Goal: Complete application form

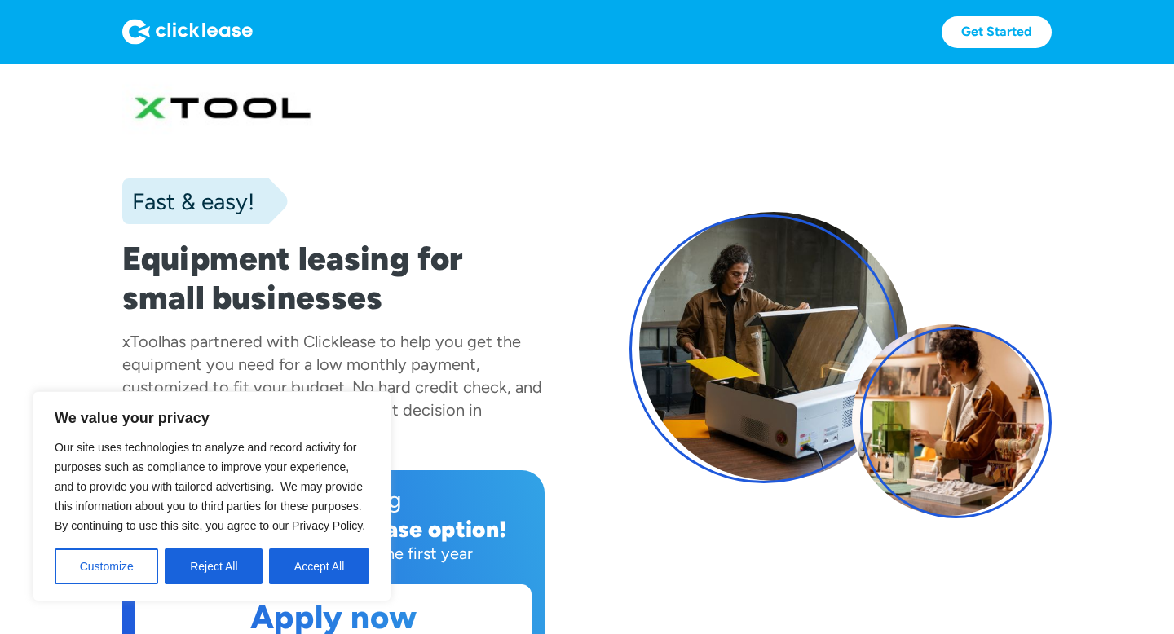
scroll to position [33, 0]
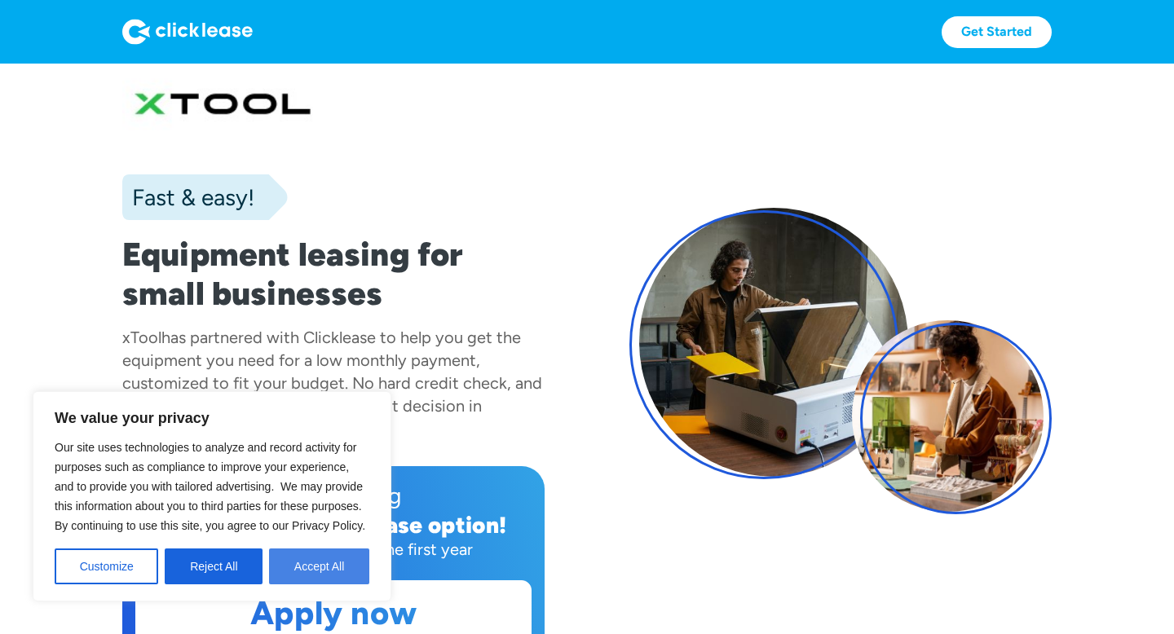
click at [334, 569] on button "Accept All" at bounding box center [319, 567] width 100 height 36
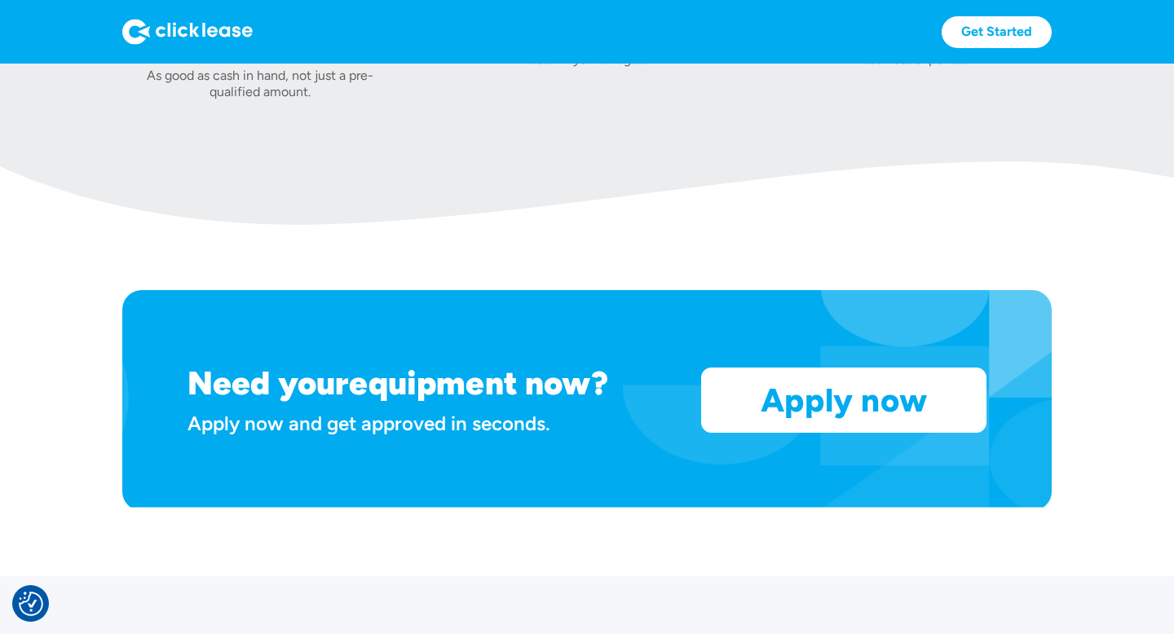
scroll to position [1278, 0]
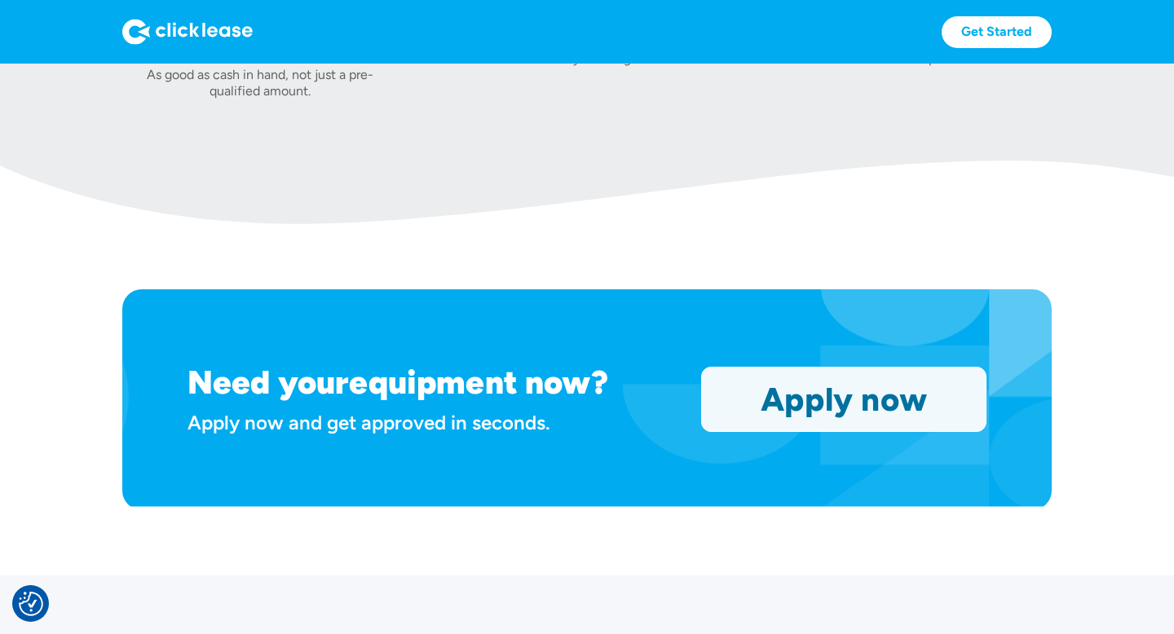
click at [748, 417] on link "Apply now" at bounding box center [844, 400] width 284 height 64
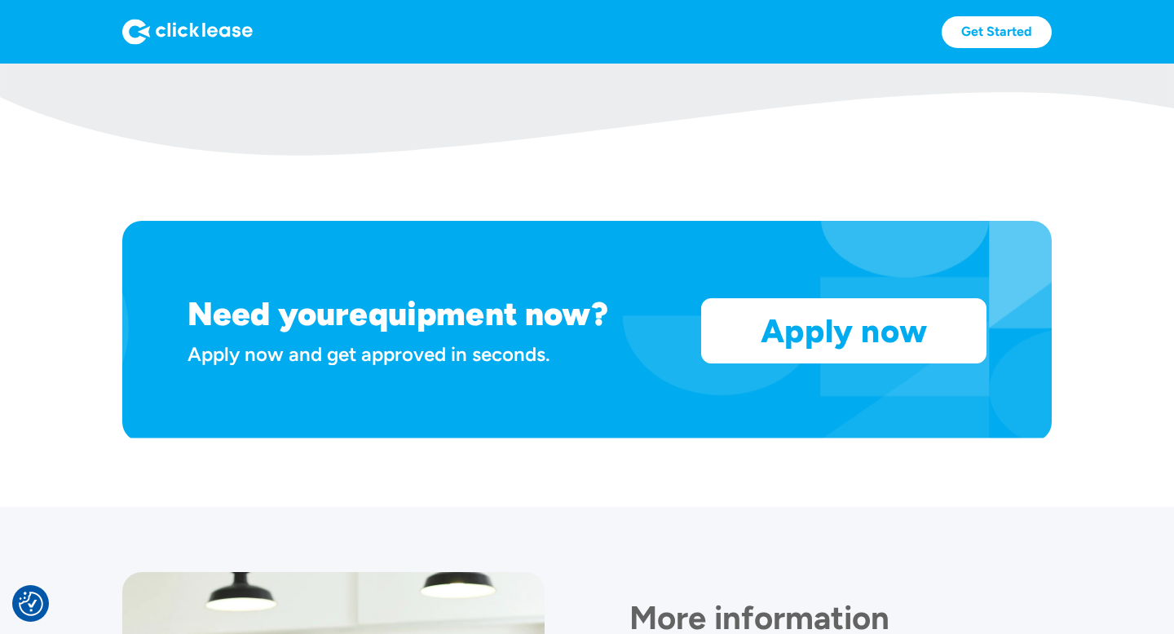
scroll to position [1350, 0]
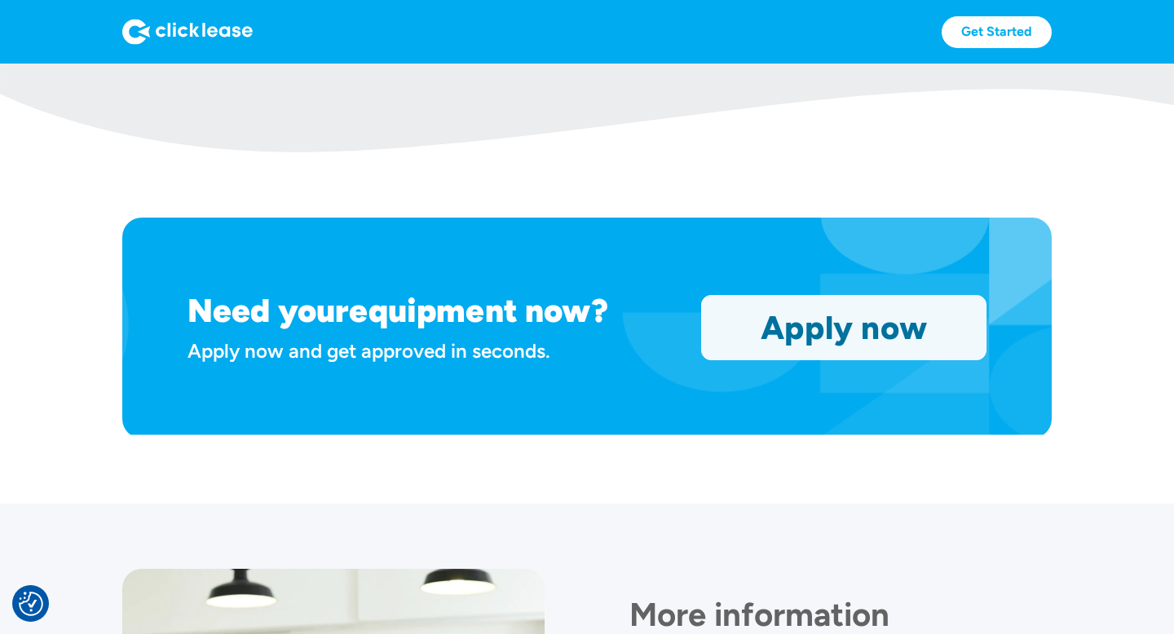
click at [851, 348] on link "Apply now" at bounding box center [844, 328] width 284 height 64
